Goal: Information Seeking & Learning: Learn about a topic

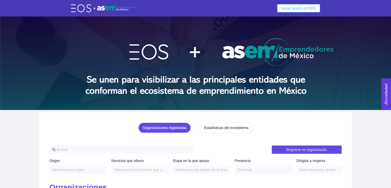
click at [310, 8] on span "Iniciar sesión en EOS" at bounding box center [298, 8] width 35 height 6
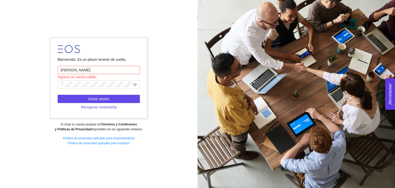
click at [103, 68] on input "[PERSON_NAME]" at bounding box center [99, 70] width 82 height 8
type input "Cuentagotas"
click at [135, 83] on icon "eye-invisible" at bounding box center [135, 85] width 4 height 4
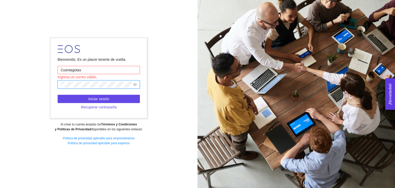
click at [135, 83] on icon "eye" at bounding box center [135, 85] width 4 height 4
click at [120, 99] on button "Iniciar sesión" at bounding box center [99, 99] width 82 height 8
click at [149, 77] on div "Bienvenido. Es un placer tenerte de vuelta. Cuentagotas Ingresa un correo válid…" at bounding box center [99, 94] width 198 height 118
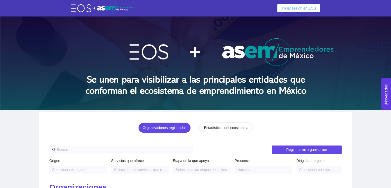
click at [285, 9] on span "Iniciar sesión en EOS" at bounding box center [298, 8] width 35 height 6
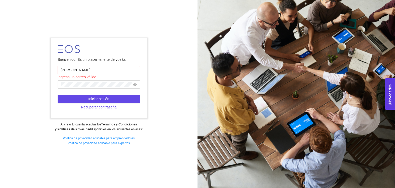
click at [103, 67] on input "[PERSON_NAME]" at bounding box center [99, 70] width 82 height 8
type input "[EMAIL_ADDRESS][DOMAIN_NAME]"
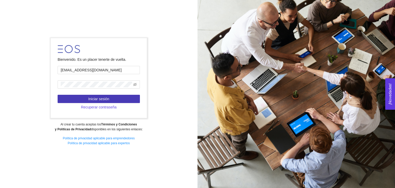
click at [115, 97] on button "Iniciar sesión" at bounding box center [99, 99] width 82 height 8
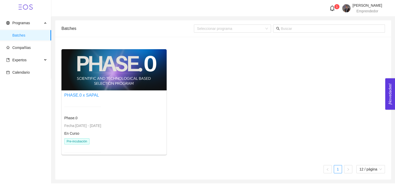
click at [82, 99] on div "PHASE.0 x SAPAL Phase.0 Fecha: [DATE] - [DATE] En Curso Pre-incubación" at bounding box center [82, 125] width 37 height 67
click at [82, 108] on div at bounding box center [82, 106] width 37 height 13
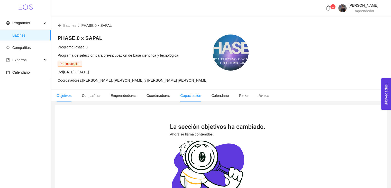
scroll to position [101, 0]
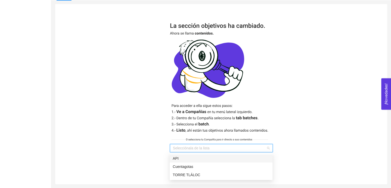
click at [231, 149] on input "search" at bounding box center [219, 148] width 93 height 8
click at [220, 162] on div "Cuentagotas" at bounding box center [221, 166] width 103 height 8
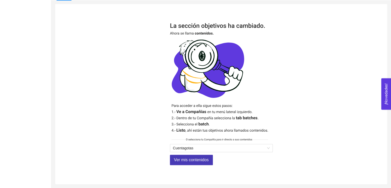
click at [197, 161] on span "Ver mis contenidos" at bounding box center [191, 159] width 35 height 6
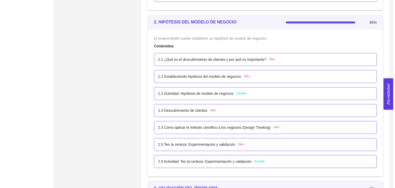
scroll to position [489, 0]
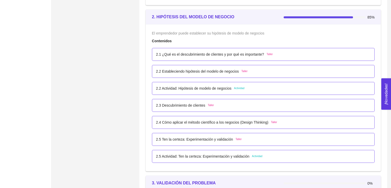
click at [235, 142] on div "2.5 Ten la certeza: Experimentación y validación Taller" at bounding box center [263, 139] width 223 height 13
click at [221, 138] on p "2.5 Ten la certeza: Experimentación y validación" at bounding box center [194, 139] width 77 height 6
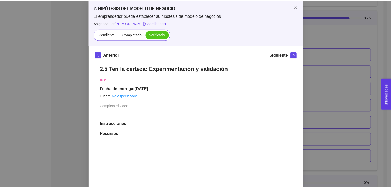
scroll to position [26, 0]
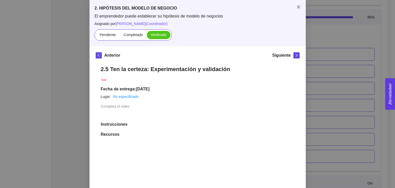
click at [297, 10] on span "Close" at bounding box center [298, 7] width 14 height 14
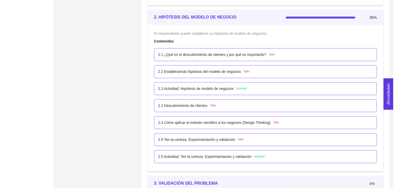
scroll to position [515, 0]
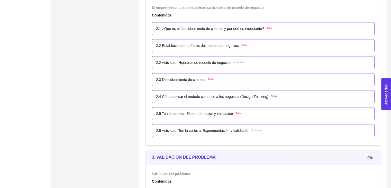
click at [233, 130] on p "2.5 Actividad: Ten la certeza: Experimentación y validación" at bounding box center [202, 131] width 93 height 6
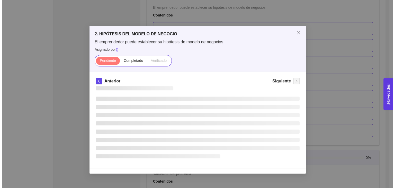
scroll to position [0, 0]
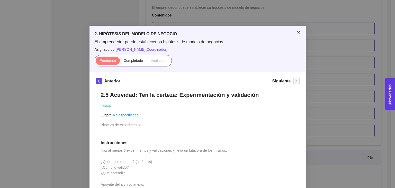
click at [299, 31] on span "Close" at bounding box center [298, 33] width 14 height 14
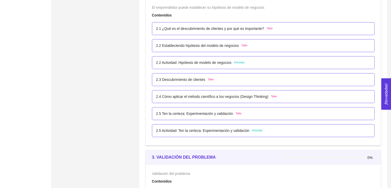
click at [199, 112] on p "2.5 Ten la certeza: Experimentación y validación" at bounding box center [194, 114] width 77 height 6
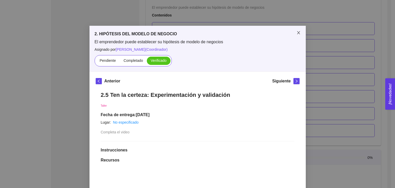
click at [298, 33] on icon "close" at bounding box center [299, 33] width 4 height 4
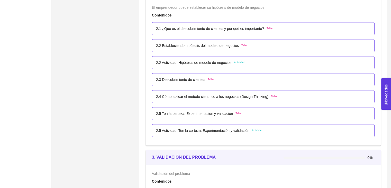
click at [225, 128] on p "2.5 Actividad: Ten la certeza: Experimentación y validación" at bounding box center [202, 131] width 93 height 6
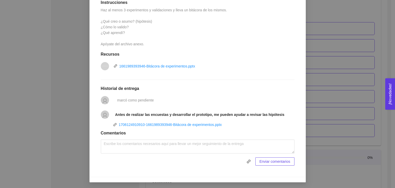
scroll to position [140, 0]
click at [174, 66] on link "1661989393946-Bitácora de experimentos.pptx" at bounding box center [157, 66] width 76 height 4
click at [311, 66] on div "2. HIPÓTESIS DEL MODELO DE NEGOCIO El emprendedor puede establecer su hipótesis…" at bounding box center [197, 94] width 395 height 188
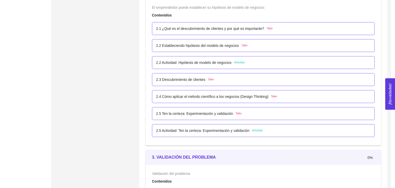
scroll to position [115, 0]
click at [243, 28] on p "2.1 ¿Qué es el descubrimiento de clientes y por qué es importante?" at bounding box center [210, 29] width 108 height 6
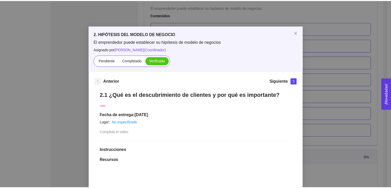
scroll to position [0, 0]
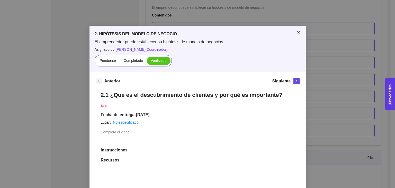
click at [297, 35] on icon "close" at bounding box center [299, 33] width 4 height 4
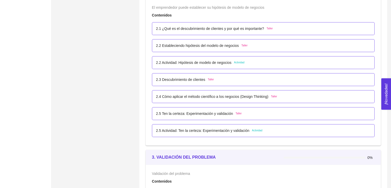
click at [215, 95] on p "2.4 Cómo aplicar el método científico a los negocios (Design Thinking)" at bounding box center [212, 97] width 112 height 6
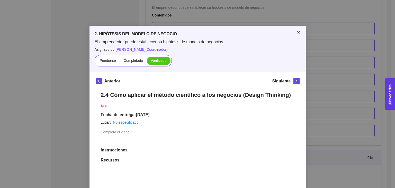
click at [299, 32] on span "Close" at bounding box center [298, 33] width 14 height 14
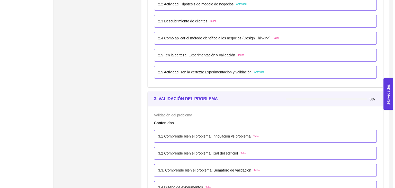
scroll to position [540, 0]
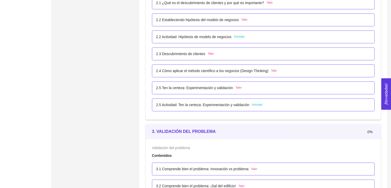
click at [225, 104] on p "2.5 Actividad: Ten la certeza: Experimentación y validación" at bounding box center [202, 105] width 93 height 6
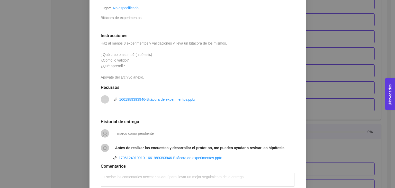
scroll to position [129, 0]
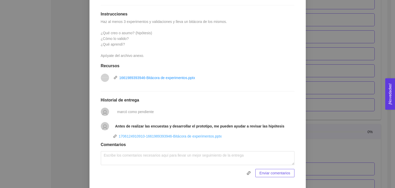
click at [165, 136] on link "1706124910910-1661989393946-Bitácora de experimentos.pptx" at bounding box center [170, 136] width 103 height 4
click at [102, 125] on icon "user" at bounding box center [105, 127] width 6 height 6
click at [105, 124] on icon "user" at bounding box center [105, 127] width 6 height 6
click at [343, 82] on div "2. HIPÓTESIS DEL MODELO DE NEGOCIO El emprendedor puede establecer su hipótesis…" at bounding box center [197, 94] width 395 height 188
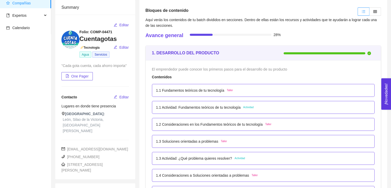
scroll to position [0, 0]
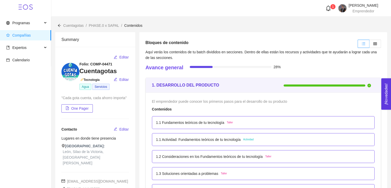
click at [326, 7] on icon "bell" at bounding box center [329, 8] width 6 height 6
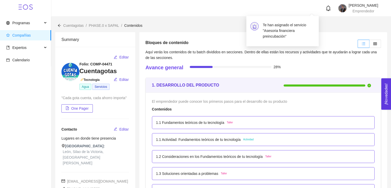
click at [277, 30] on h4 "Te han asignado el servicio "Asesoria financiera preincubación"" at bounding box center [289, 30] width 52 height 17
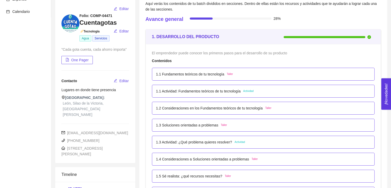
scroll to position [77, 0]
